Goal: Transaction & Acquisition: Book appointment/travel/reservation

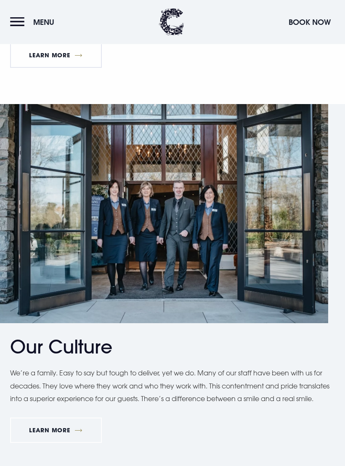
scroll to position [1045, 0]
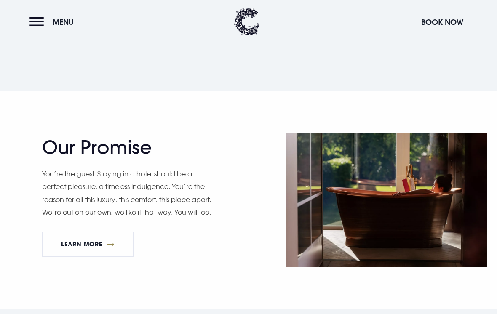
click at [345, 26] on button "Book Now" at bounding box center [442, 22] width 51 height 18
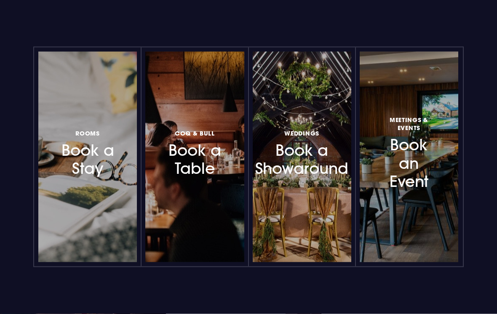
scroll to position [666, 0]
click at [83, 158] on h3 "Rooms Book a Stay" at bounding box center [87, 153] width 57 height 50
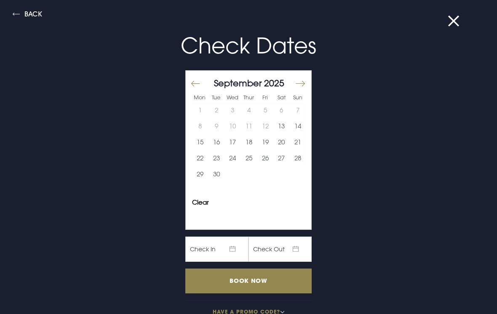
click at [296, 83] on button "Move forward to switch to the next month." at bounding box center [300, 84] width 10 height 18
click at [293, 84] on div "[DATE]" at bounding box center [249, 83] width 114 height 12
click at [296, 85] on button "Move forward to switch to the next month." at bounding box center [300, 84] width 10 height 18
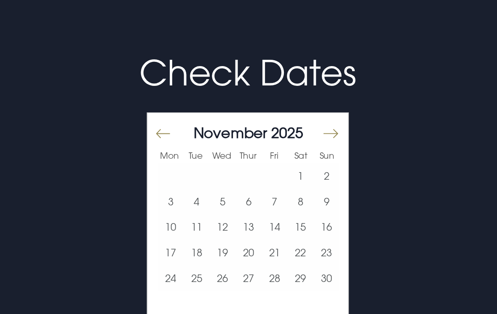
click at [200, 87] on div "[DATE]" at bounding box center [249, 83] width 114 height 12
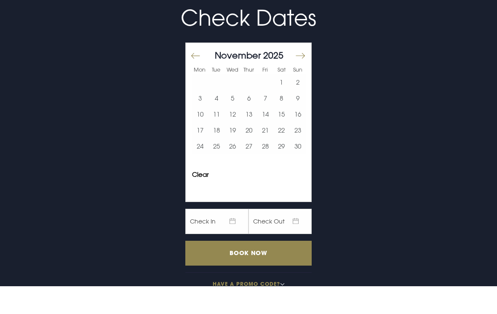
scroll to position [615, 0]
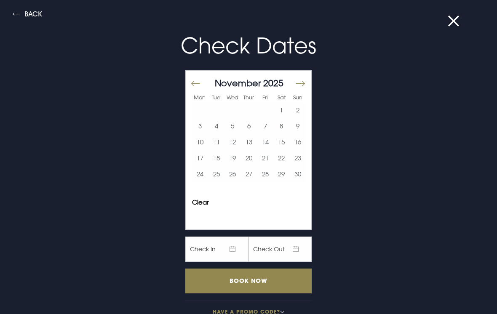
click at [304, 81] on button "Move forward to switch to the next month." at bounding box center [300, 84] width 10 height 18
click at [301, 81] on button "Move forward to switch to the next month." at bounding box center [300, 84] width 10 height 18
click at [299, 84] on button "Move forward to switch to the next month." at bounding box center [300, 84] width 10 height 18
click at [305, 81] on button "Move forward to switch to the next month." at bounding box center [300, 84] width 10 height 18
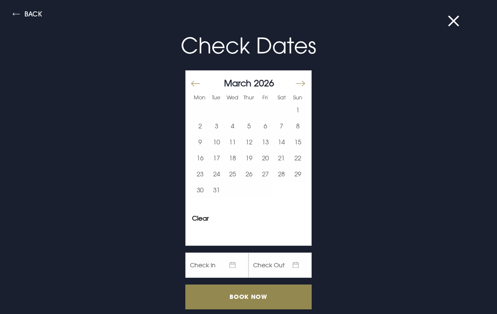
click at [304, 80] on button "Move forward to switch to the next month." at bounding box center [300, 84] width 10 height 18
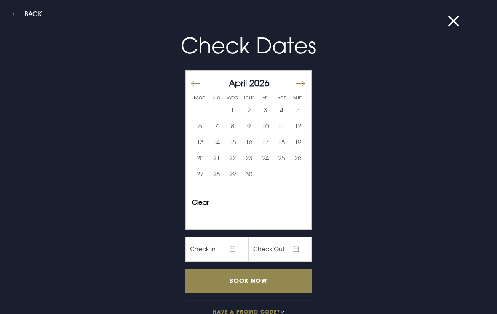
click at [301, 82] on button "Move forward to switch to the next month." at bounding box center [300, 84] width 10 height 18
click at [304, 79] on button "Move forward to switch to the next month." at bounding box center [300, 84] width 10 height 18
click at [304, 82] on button "Move forward to switch to the next month." at bounding box center [300, 84] width 10 height 18
click at [249, 128] on button "9" at bounding box center [249, 126] width 16 height 16
click at [261, 125] on button "10" at bounding box center [265, 126] width 16 height 16
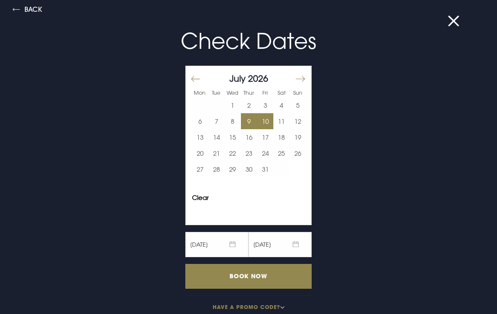
scroll to position [4, 0]
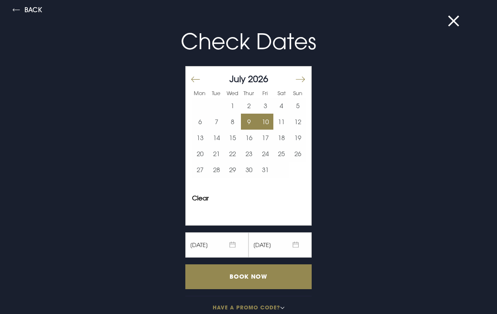
click at [246, 276] on input "Book Now" at bounding box center [248, 276] width 126 height 25
